Goal: Find specific page/section: Find specific page/section

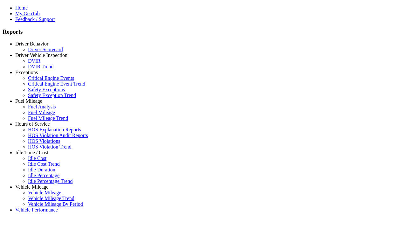
click at [37, 155] on link "Idle Time / Cost" at bounding box center [31, 152] width 33 height 5
click at [41, 178] on link "Idle Percentage Trend" at bounding box center [50, 180] width 44 height 5
select select "**********"
select select "**"
